Goal: Information Seeking & Learning: Check status

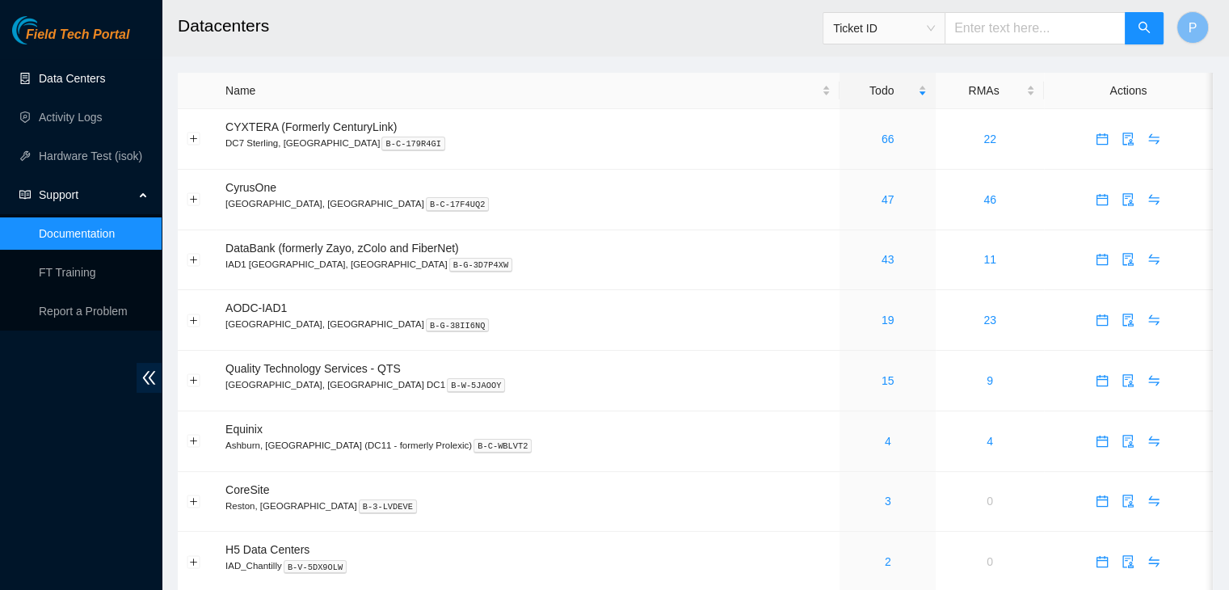
drag, startPoint x: 0, startPoint y: 0, endPoint x: 54, endPoint y: 88, distance: 103.4
click at [54, 85] on link "Data Centers" at bounding box center [72, 78] width 66 height 13
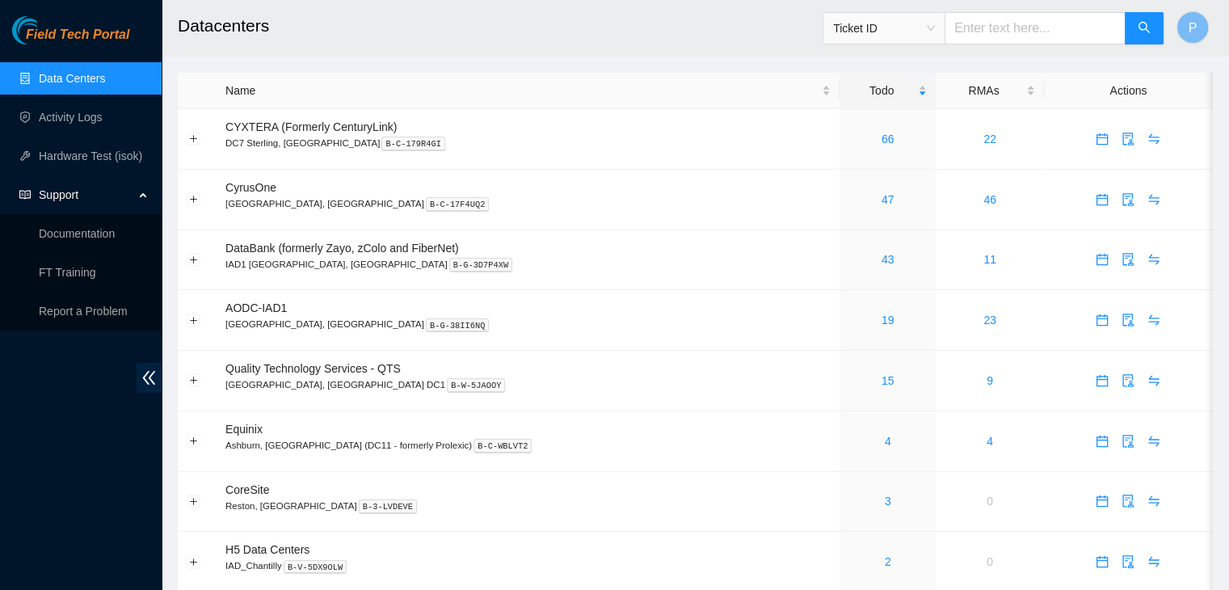
click at [151, 195] on div "Support" at bounding box center [81, 195] width 162 height 32
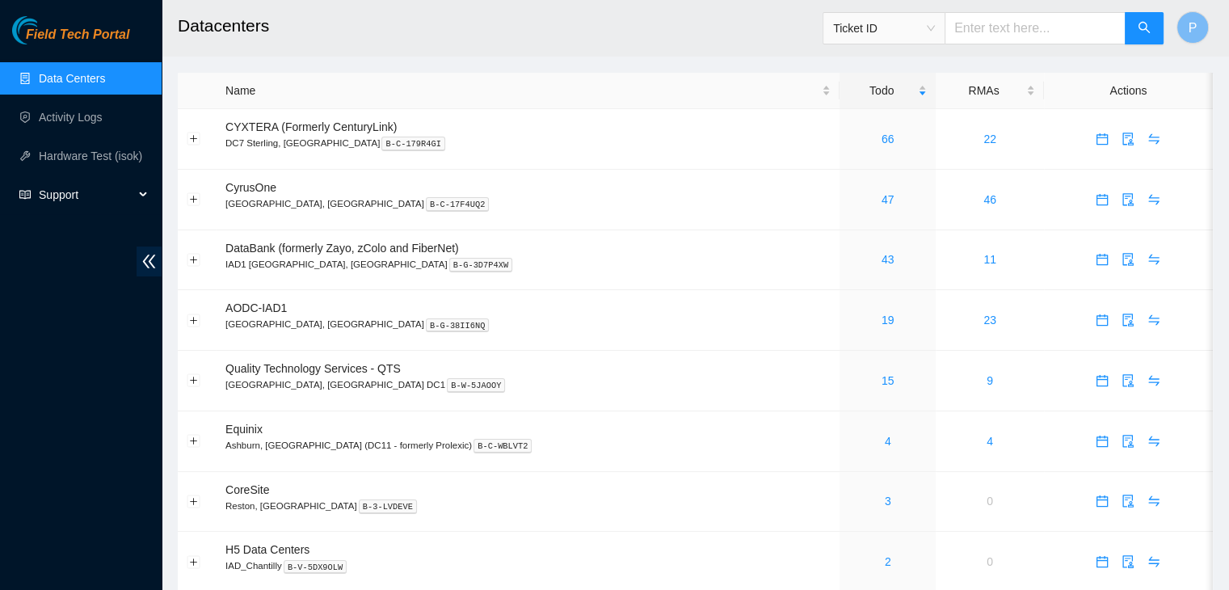
click at [114, 423] on div "Field Tech Portal Data Centers Activity Logs Hardware Test (isok) Support Docum…" at bounding box center [81, 303] width 162 height 574
click at [90, 111] on link "Activity Logs" at bounding box center [71, 117] width 64 height 13
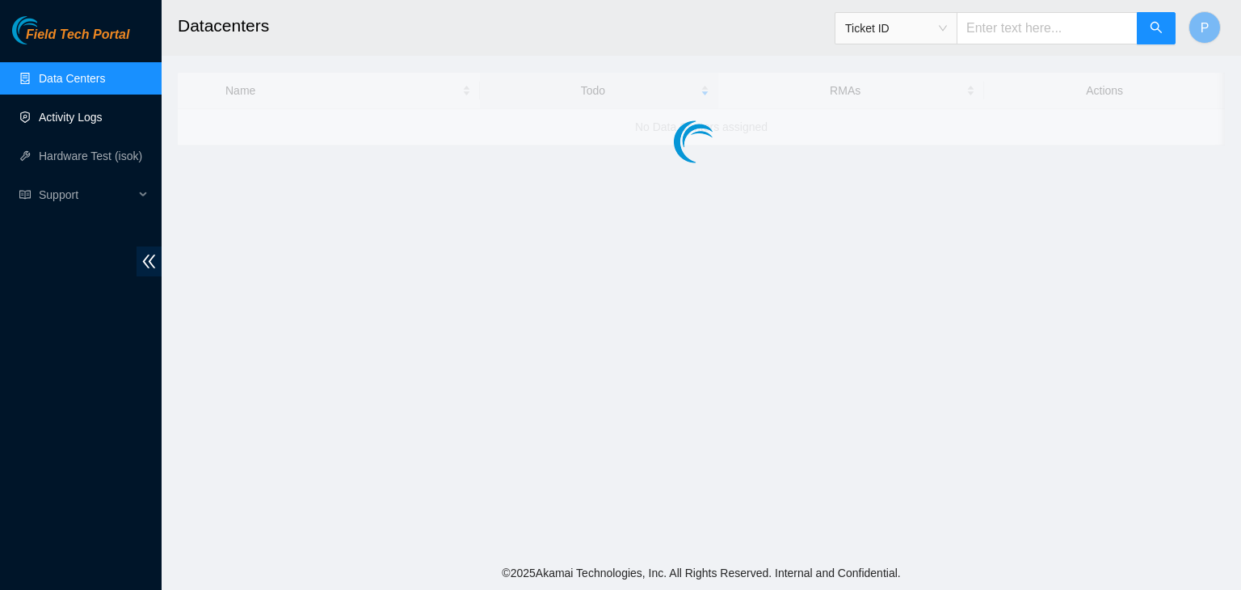
click at [90, 111] on link "Activity Logs" at bounding box center [71, 117] width 64 height 13
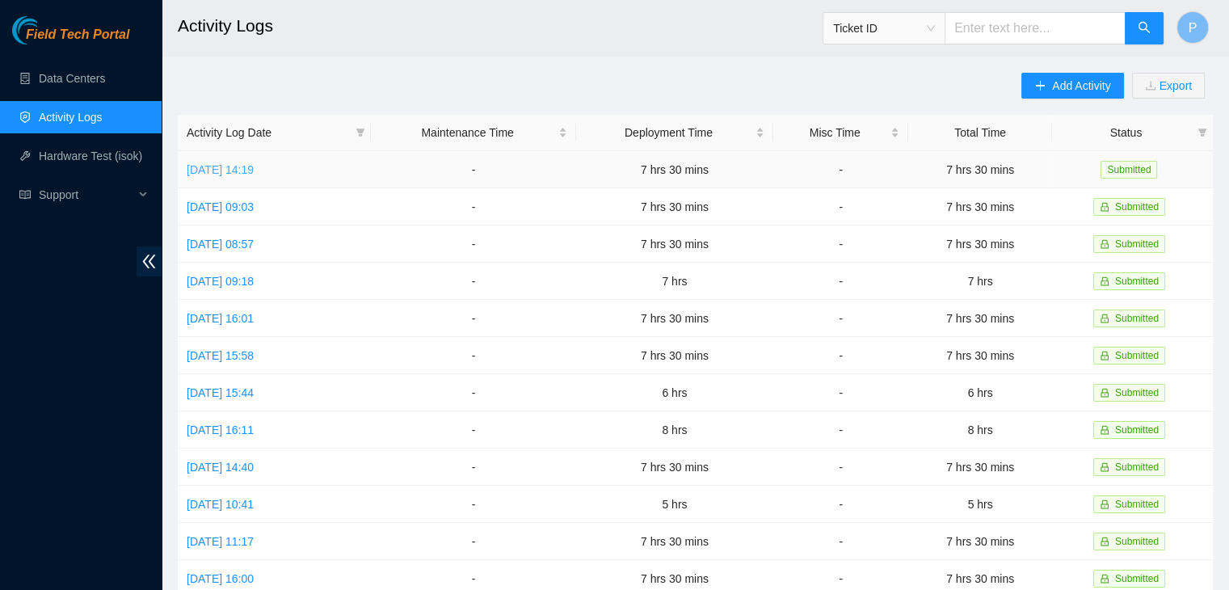
click at [254, 169] on link "[DATE] 14:19" at bounding box center [220, 169] width 67 height 13
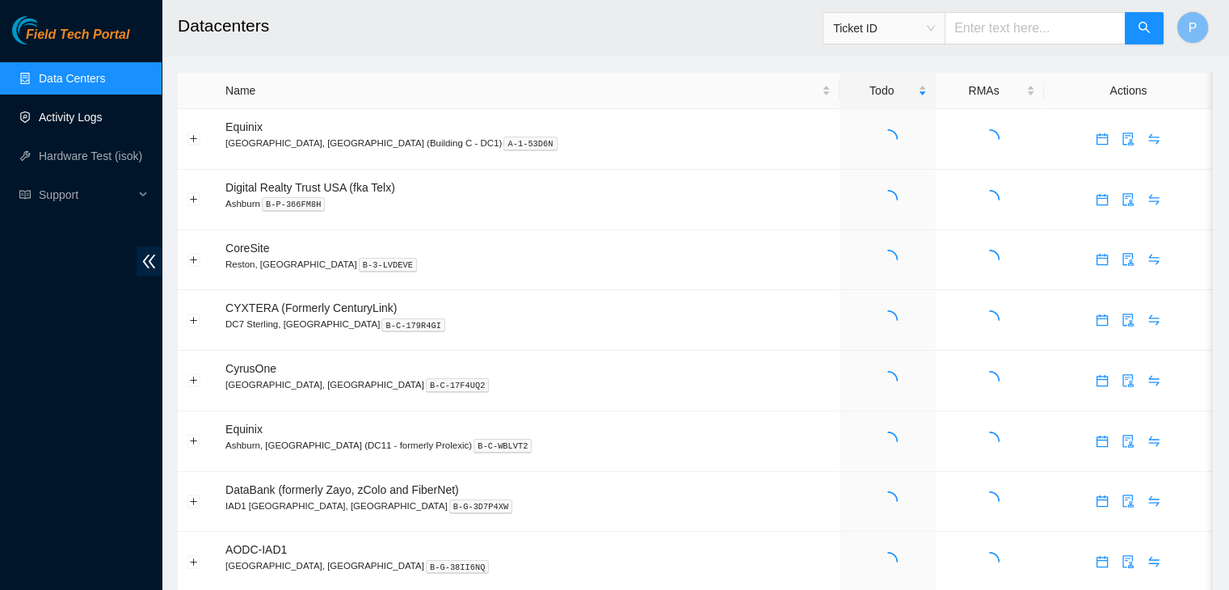
click at [57, 114] on link "Activity Logs" at bounding box center [71, 117] width 64 height 13
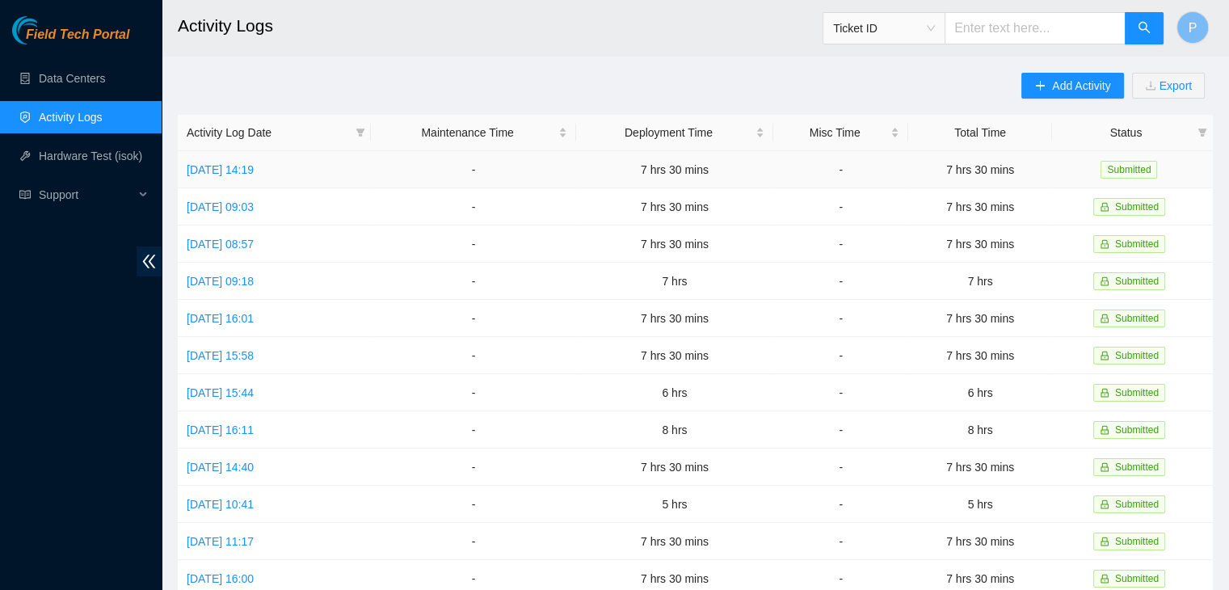
click at [235, 178] on td "[DATE] 14:19" at bounding box center [274, 169] width 193 height 37
click at [237, 172] on link "[DATE] 14:19" at bounding box center [220, 169] width 67 height 13
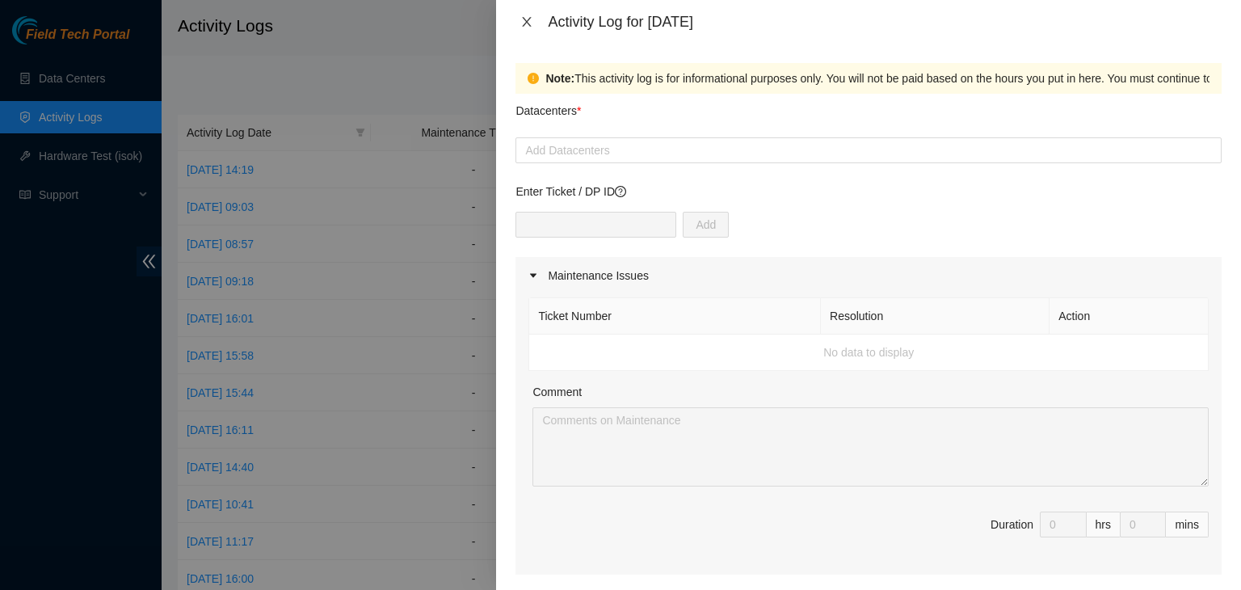
click at [517, 21] on button "Close" at bounding box center [526, 22] width 23 height 15
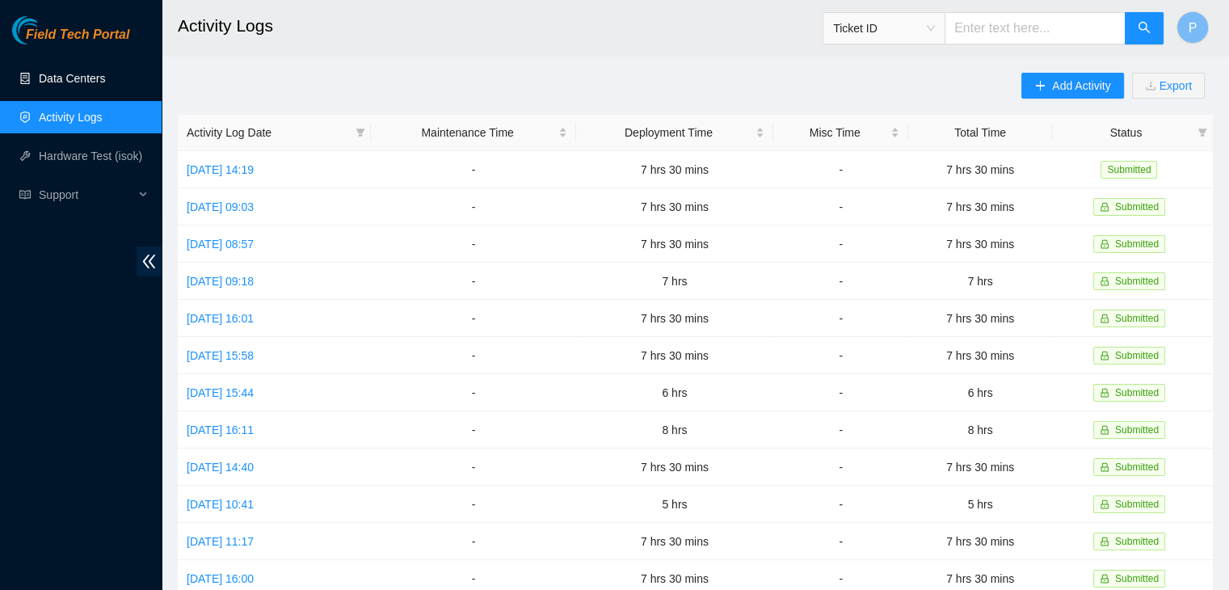
click at [90, 72] on link "Data Centers" at bounding box center [72, 78] width 66 height 13
